Goal: Task Accomplishment & Management: Complete application form

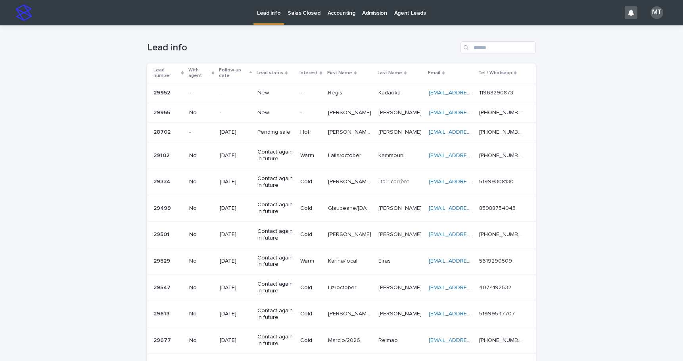
click at [302, 111] on p "-" at bounding box center [310, 112] width 21 height 7
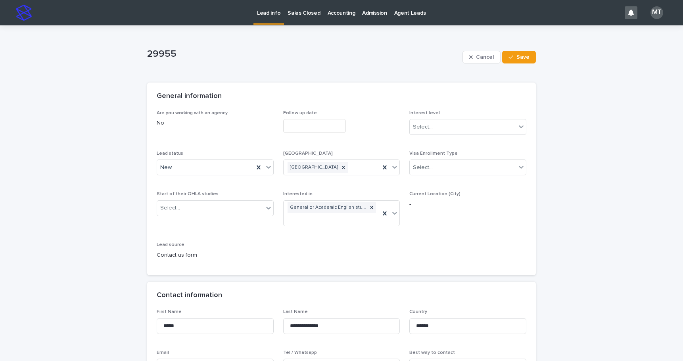
click at [301, 121] on input "text" at bounding box center [314, 126] width 63 height 14
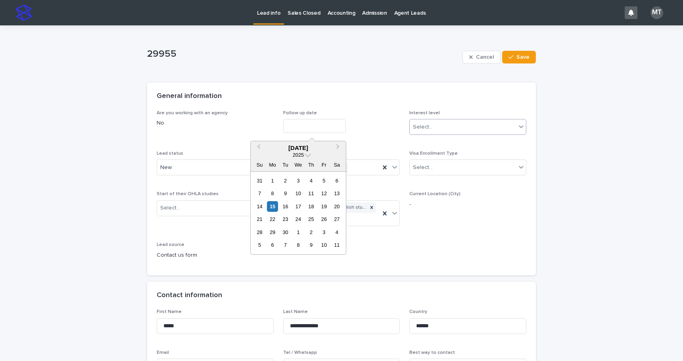
drag, startPoint x: 274, startPoint y: 205, endPoint x: 411, endPoint y: 134, distance: 154.5
click at [280, 204] on div "14 15 16 17 18 19 20" at bounding box center [298, 206] width 90 height 13
click at [273, 206] on div "15" at bounding box center [272, 206] width 11 height 11
type input "**********"
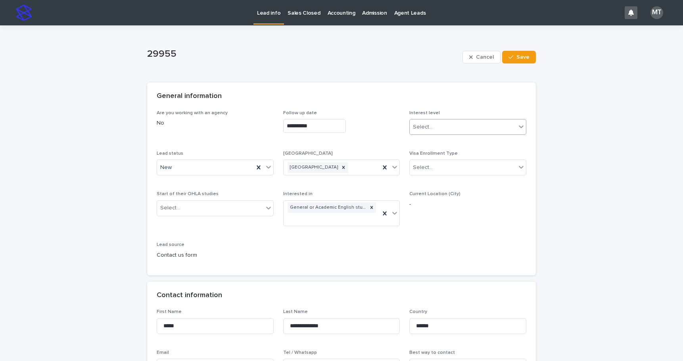
click at [426, 127] on div "Select..." at bounding box center [423, 127] width 20 height 8
click at [418, 169] on div "Cold" at bounding box center [465, 170] width 116 height 14
click at [195, 165] on div "New" at bounding box center [205, 167] width 97 height 13
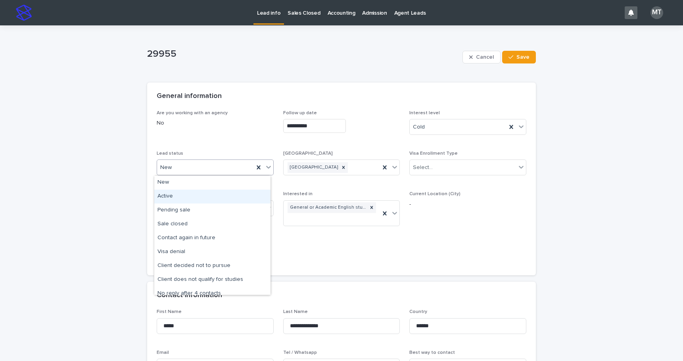
click at [173, 196] on div "Active" at bounding box center [212, 197] width 116 height 14
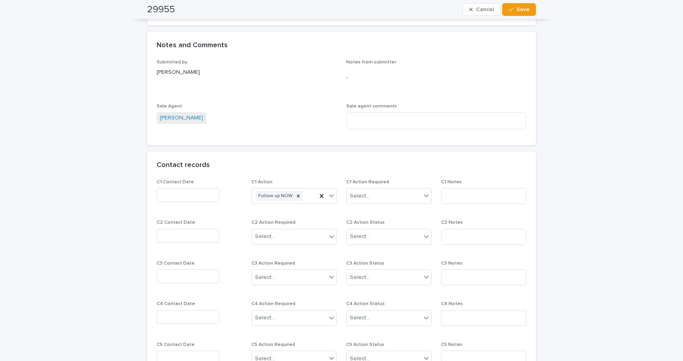
scroll to position [555, 0]
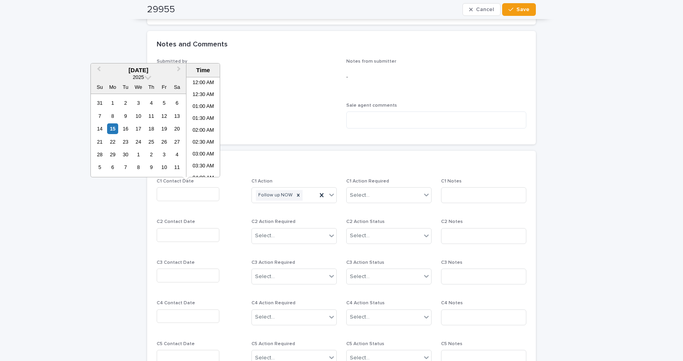
click at [164, 194] on input "text" at bounding box center [188, 194] width 63 height 14
click at [196, 136] on li "08:00 AM" at bounding box center [203, 139] width 34 height 12
type input "**********"
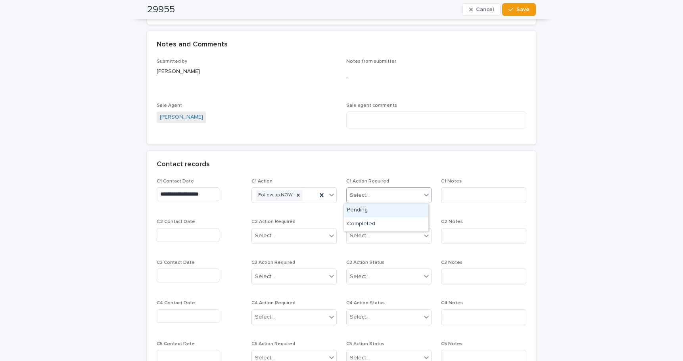
click at [385, 197] on div "Select..." at bounding box center [384, 195] width 75 height 13
click at [378, 222] on div "Completed" at bounding box center [386, 224] width 84 height 14
click at [456, 195] on input at bounding box center [483, 195] width 85 height 16
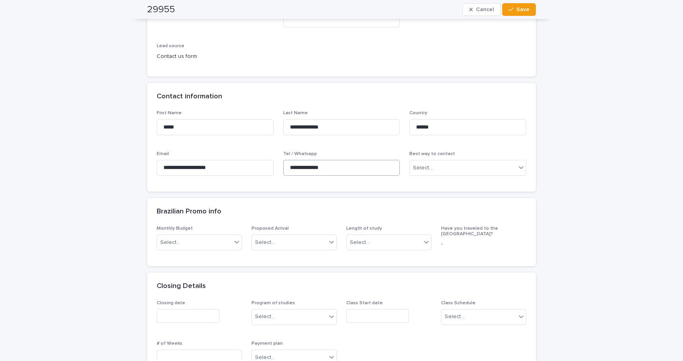
scroll to position [198, 0]
type input "*****"
drag, startPoint x: 343, startPoint y: 171, endPoint x: 278, endPoint y: 170, distance: 64.7
click at [278, 170] on div "**********" at bounding box center [342, 147] width 370 height 72
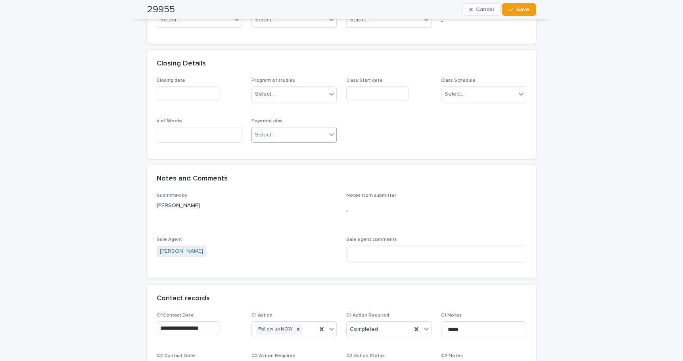
scroll to position [555, 0]
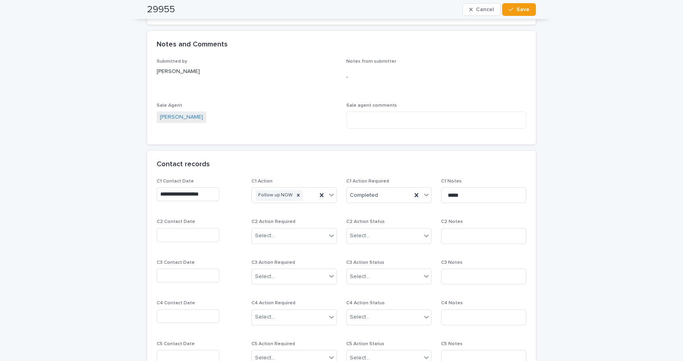
drag, startPoint x: 516, startPoint y: 6, endPoint x: 389, endPoint y: 26, distance: 128.9
click at [516, 6] on button "Save" at bounding box center [519, 9] width 34 height 13
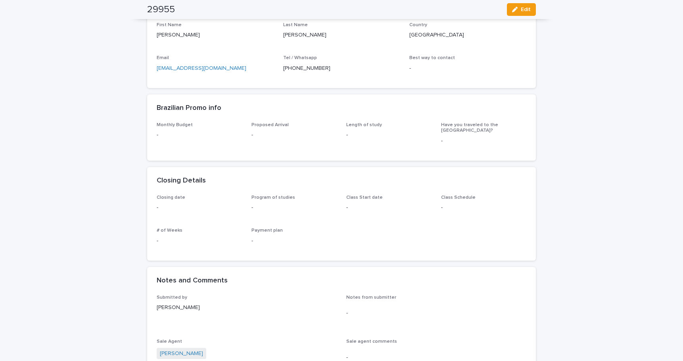
scroll to position [0, 0]
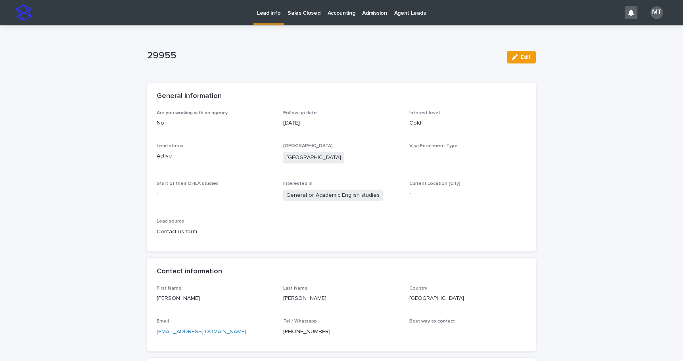
click at [269, 9] on p "Lead info" at bounding box center [268, 8] width 23 height 17
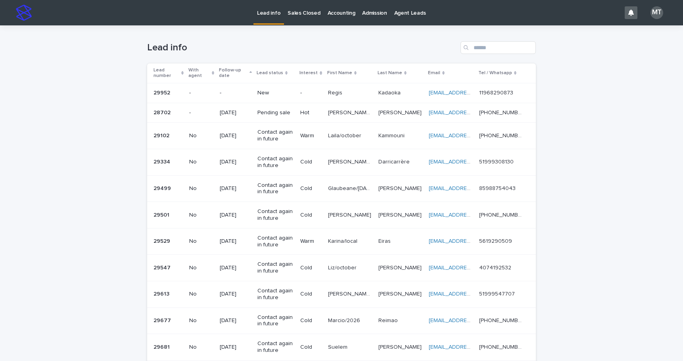
click at [301, 93] on td "-" at bounding box center [310, 93] width 27 height 20
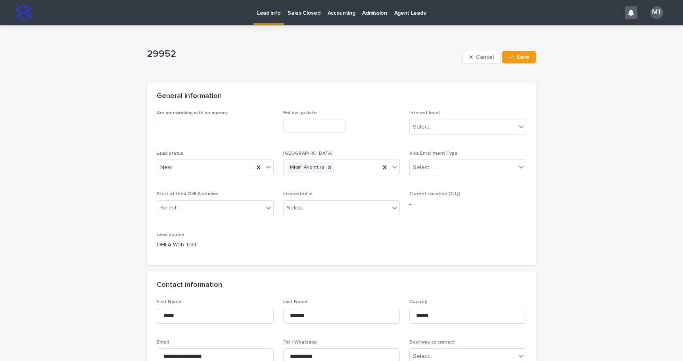
click at [292, 123] on input "text" at bounding box center [314, 126] width 63 height 14
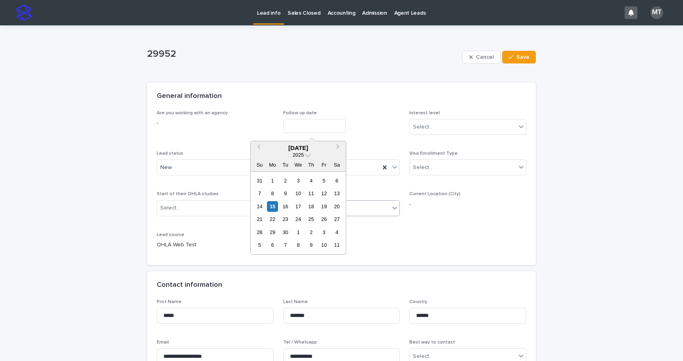
click at [273, 205] on div "15" at bounding box center [272, 206] width 11 height 11
type input "**********"
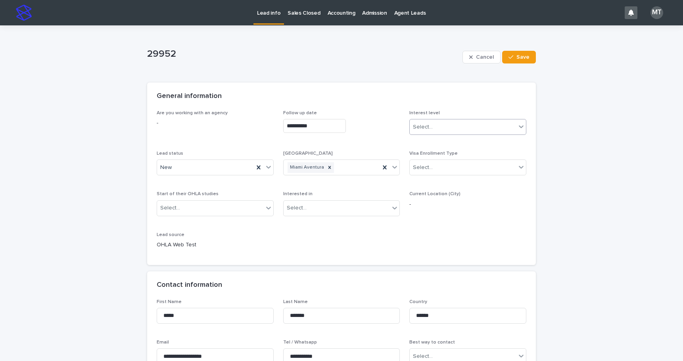
click at [426, 130] on div "Select..." at bounding box center [423, 127] width 20 height 8
click at [415, 171] on div "Cold" at bounding box center [465, 170] width 116 height 14
click at [195, 169] on div "New" at bounding box center [205, 167] width 97 height 13
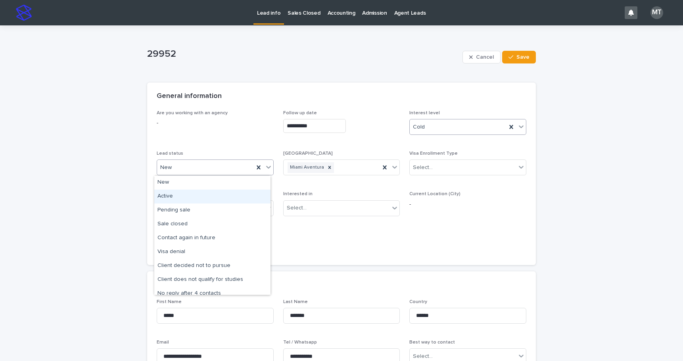
click at [182, 196] on div "Active" at bounding box center [212, 197] width 116 height 14
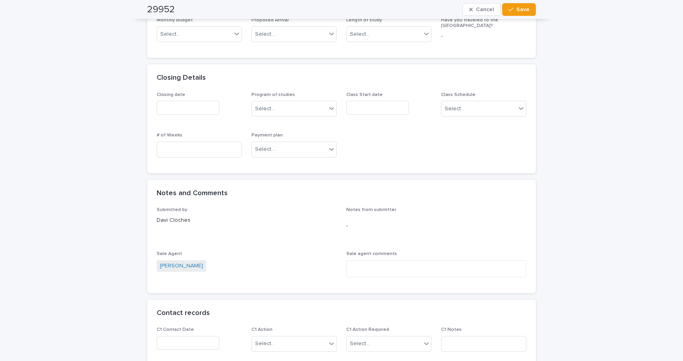
scroll to position [516, 0]
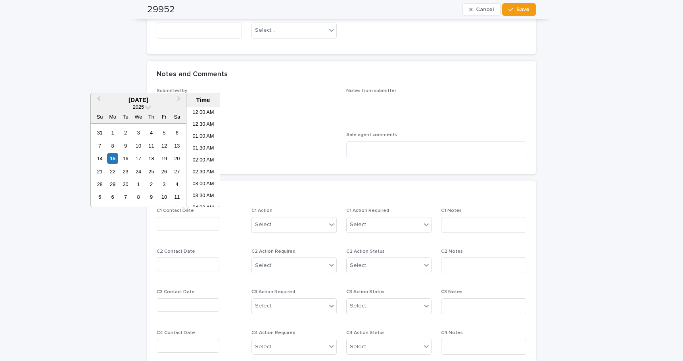
click at [174, 225] on input "text" at bounding box center [188, 224] width 63 height 14
click at [201, 165] on li "08:00 AM" at bounding box center [203, 169] width 34 height 12
type input "**********"
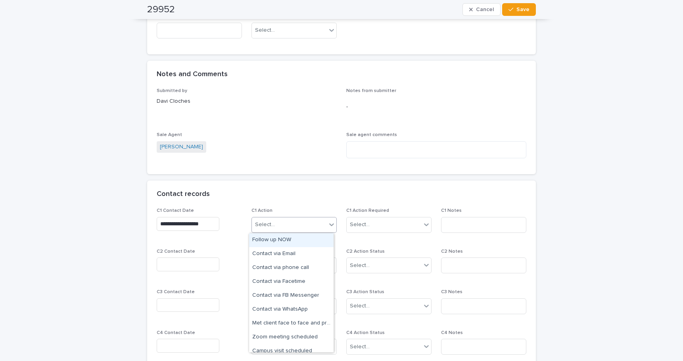
click at [294, 218] on div "Select..." at bounding box center [293, 225] width 85 height 16
click at [291, 308] on div "Contact via WhatsApp" at bounding box center [291, 310] width 84 height 14
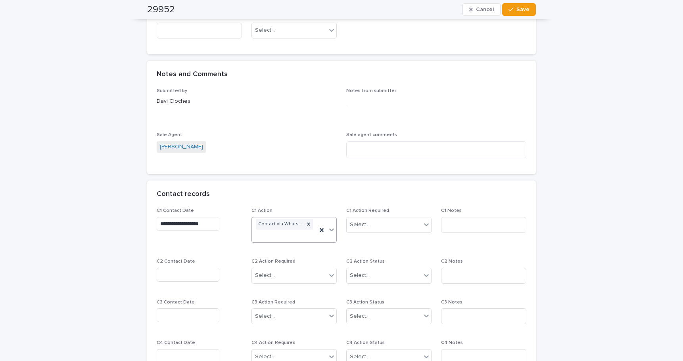
scroll to position [521, 0]
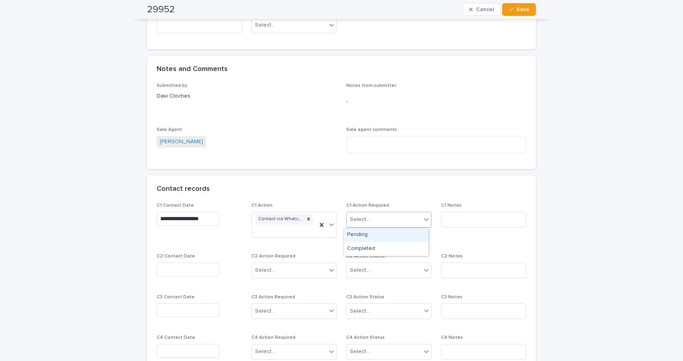
drag, startPoint x: 364, startPoint y: 221, endPoint x: 364, endPoint y: 262, distance: 40.9
click at [364, 221] on div "Select..." at bounding box center [360, 219] width 20 height 8
drag, startPoint x: 363, startPoint y: 248, endPoint x: 374, endPoint y: 247, distance: 11.6
click at [374, 247] on div "Completed" at bounding box center [386, 249] width 84 height 14
click at [472, 221] on input at bounding box center [483, 220] width 85 height 16
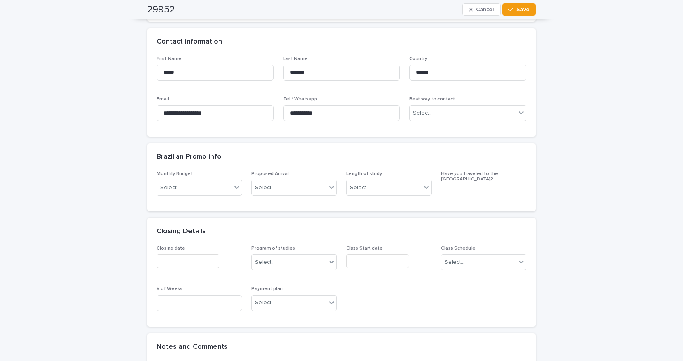
scroll to position [164, 0]
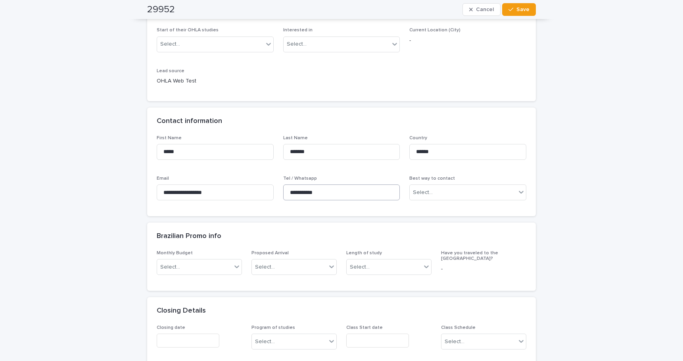
type input "*****"
drag, startPoint x: 328, startPoint y: 195, endPoint x: 268, endPoint y: 190, distance: 60.1
click at [252, 188] on div "**********" at bounding box center [342, 171] width 370 height 72
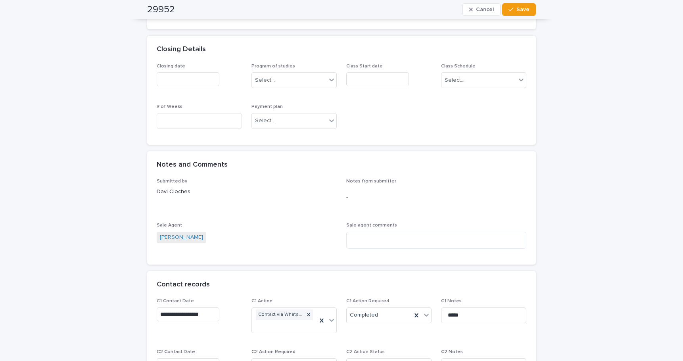
scroll to position [560, 0]
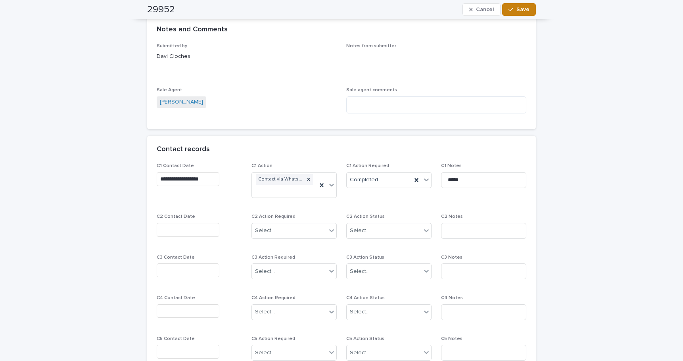
click at [525, 8] on span "Save" at bounding box center [522, 10] width 13 height 6
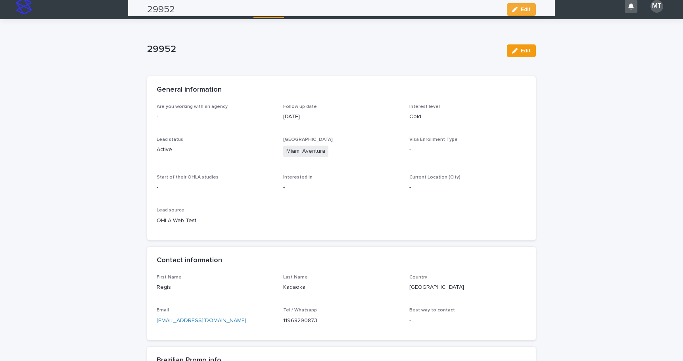
scroll to position [0, 0]
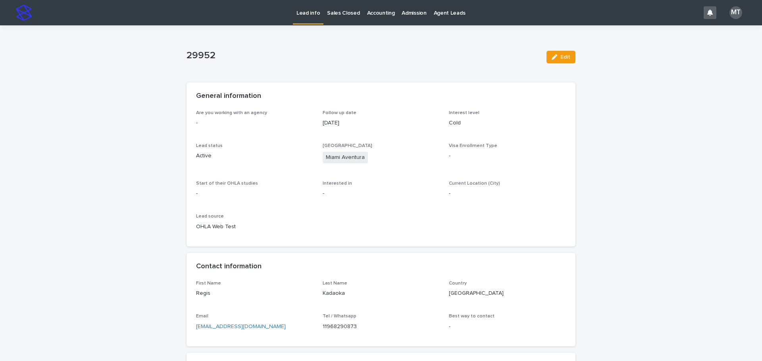
click at [305, 15] on p "Lead info" at bounding box center [307, 8] width 23 height 17
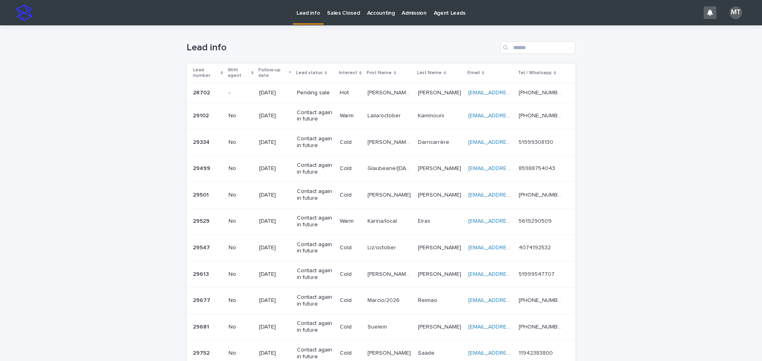
click at [307, 14] on p "Lead info" at bounding box center [307, 8] width 23 height 17
